Goal: Transaction & Acquisition: Purchase product/service

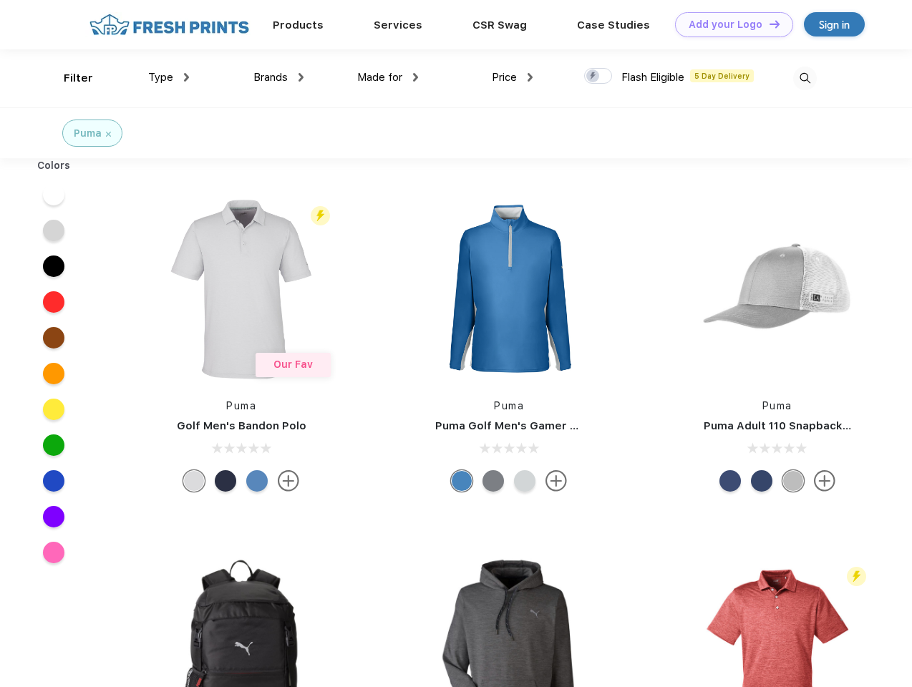
click at [729, 24] on link "Add your Logo Design Tool" at bounding box center [734, 24] width 118 height 25
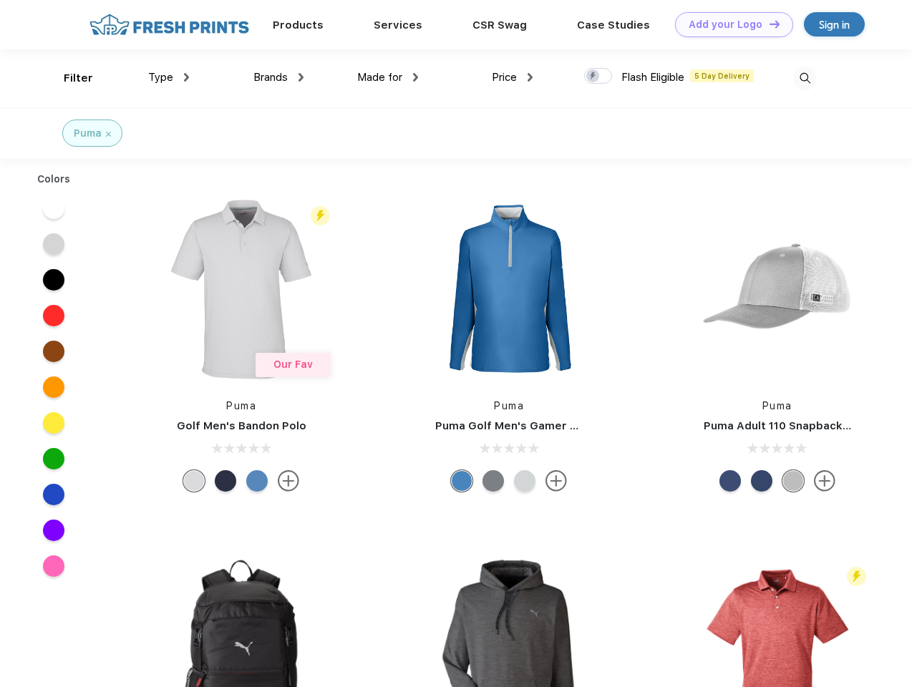
click at [0, 0] on div "Design Tool" at bounding box center [0, 0] width 0 height 0
click at [768, 24] on link "Add your Logo Design Tool" at bounding box center [734, 24] width 118 height 25
click at [69, 78] on div "Filter" at bounding box center [78, 78] width 29 height 16
click at [169, 77] on span "Type" at bounding box center [160, 77] width 25 height 13
click at [278, 77] on span "Brands" at bounding box center [270, 77] width 34 height 13
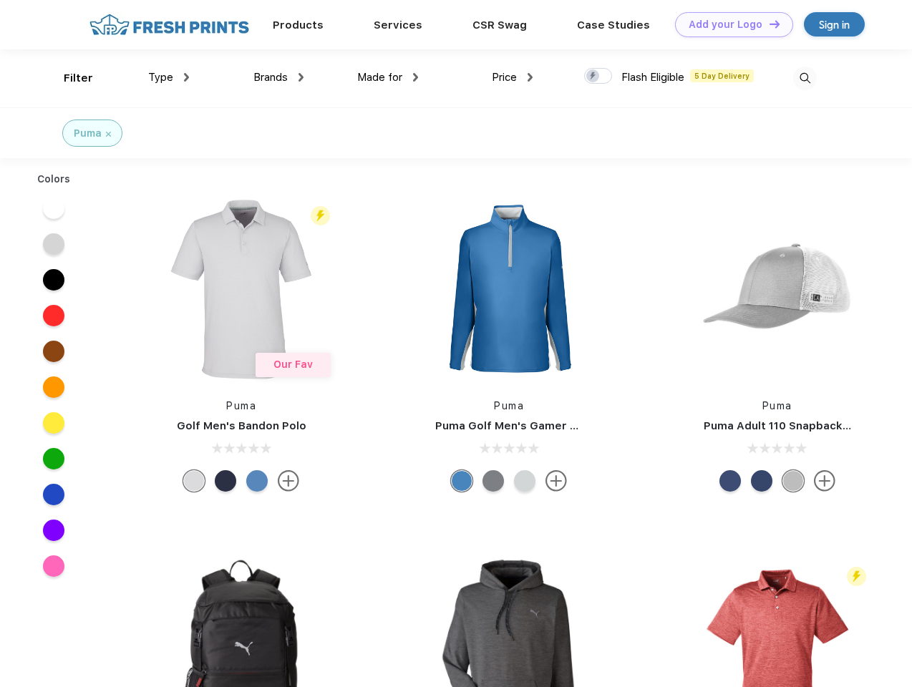
click at [388, 77] on span "Made for" at bounding box center [379, 77] width 45 height 13
click at [512, 77] on span "Price" at bounding box center [504, 77] width 25 height 13
click at [598, 77] on div at bounding box center [598, 76] width 28 height 16
click at [593, 77] on input "checkbox" at bounding box center [588, 71] width 9 height 9
click at [804, 78] on img at bounding box center [805, 79] width 24 height 24
